Goal: Task Accomplishment & Management: Use online tool/utility

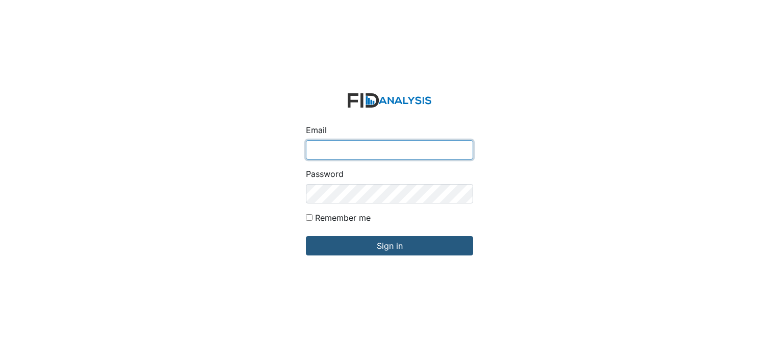
type input "[EMAIL_ADDRESS][DOMAIN_NAME]"
click at [528, 98] on div "Email arollins@lifeincorporated.com Password Remember me Sign in" at bounding box center [389, 180] width 779 height 361
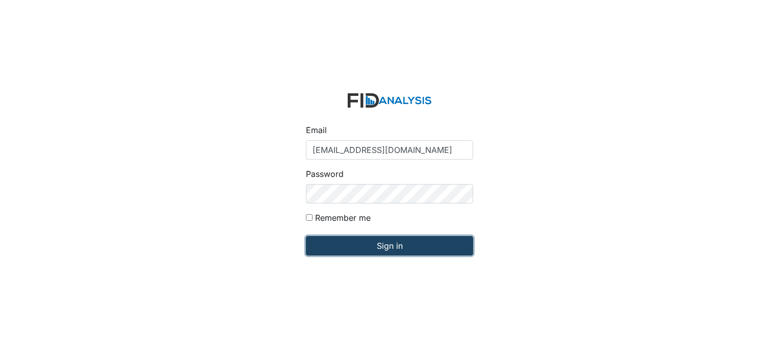
click at [402, 248] on input "Sign in" at bounding box center [389, 245] width 167 height 19
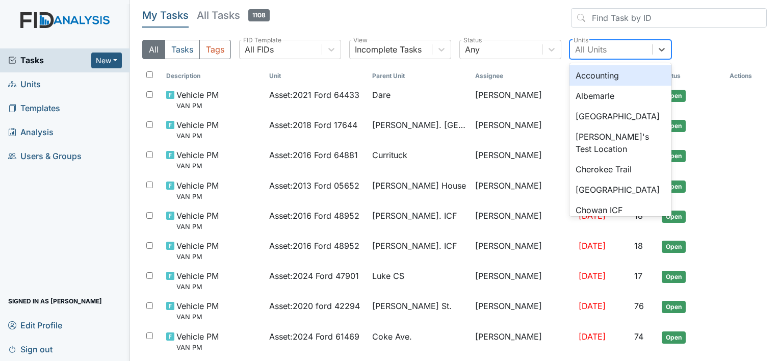
click at [586, 44] on div "All Units" at bounding box center [591, 49] width 32 height 12
click at [588, 94] on div "Albemarle" at bounding box center [620, 96] width 102 height 20
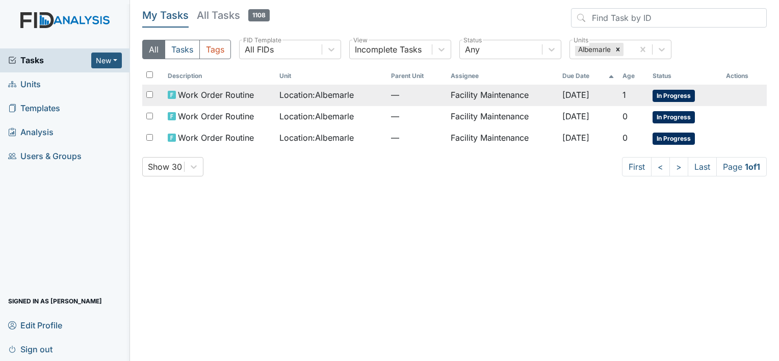
click at [308, 92] on span "Location : [GEOGRAPHIC_DATA]" at bounding box center [316, 95] width 74 height 12
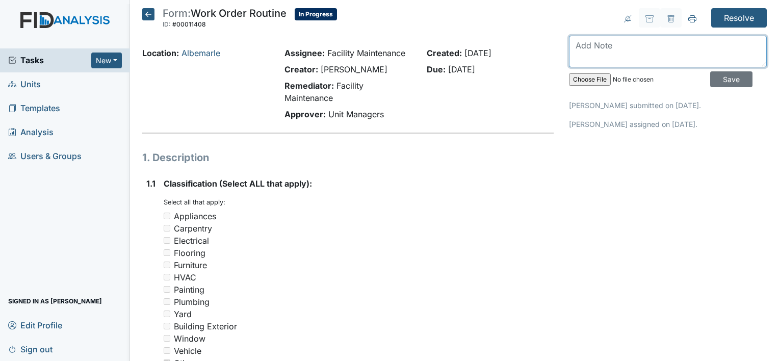
click at [583, 44] on textarea at bounding box center [668, 52] width 198 height 32
type textarea "blind frpnt door is replaces"
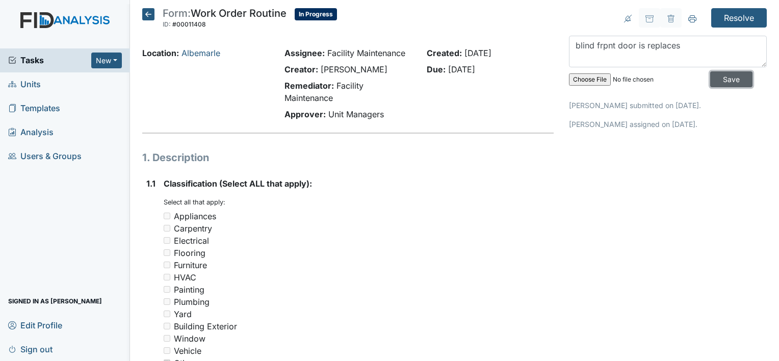
click at [713, 74] on input "Save" at bounding box center [731, 79] width 42 height 16
click at [732, 14] on input "Resolve" at bounding box center [739, 17] width 56 height 19
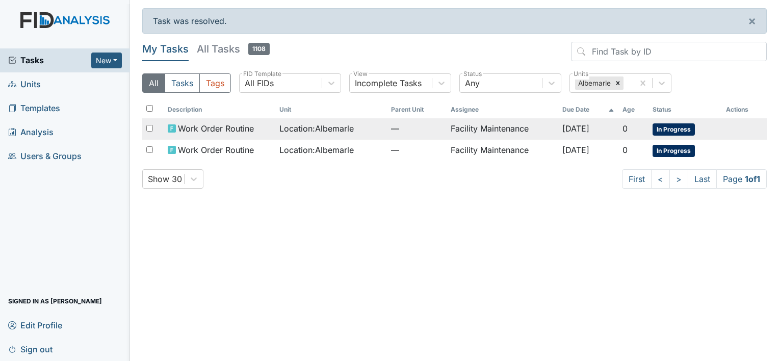
click at [332, 123] on span "Location : [GEOGRAPHIC_DATA]" at bounding box center [316, 128] width 74 height 12
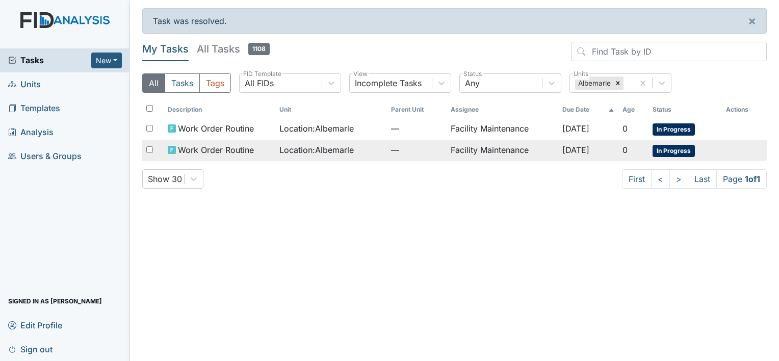
click at [235, 147] on span "Work Order Routine" at bounding box center [216, 150] width 76 height 12
